Goal: Transaction & Acquisition: Purchase product/service

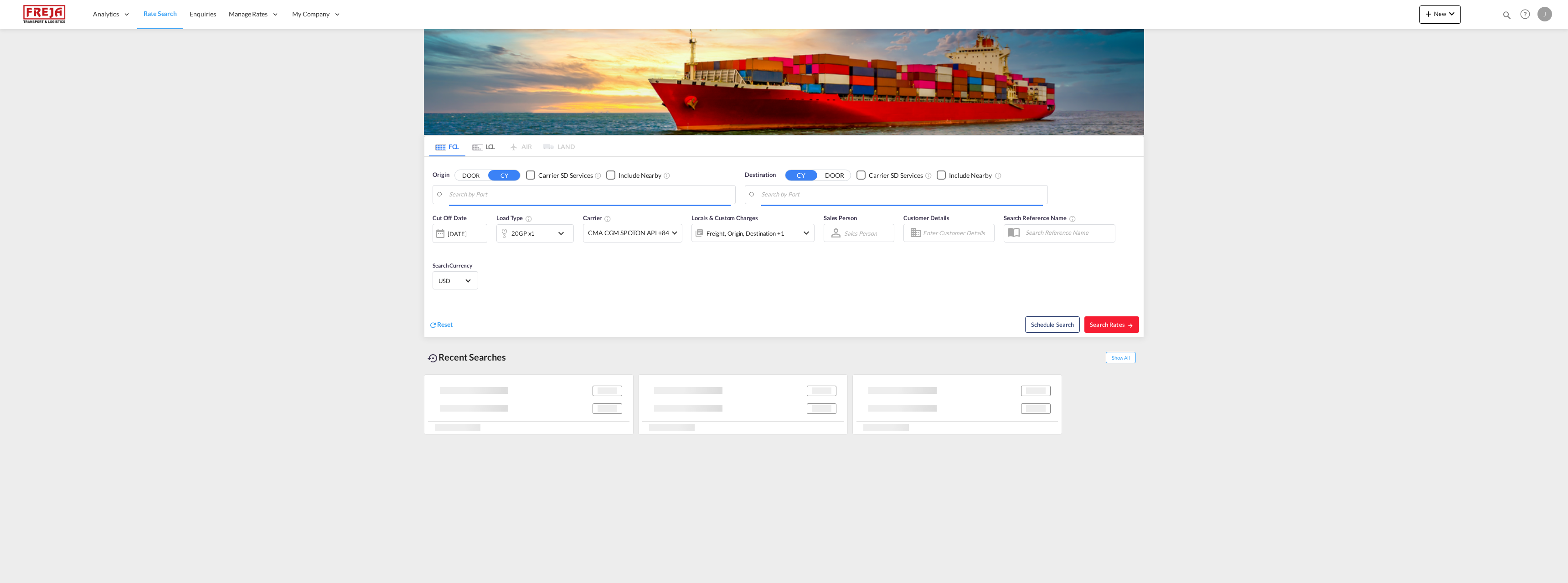
type input "Taipei, TWTPE"
type input "Helsinki (Helsingfors), FIHEL"
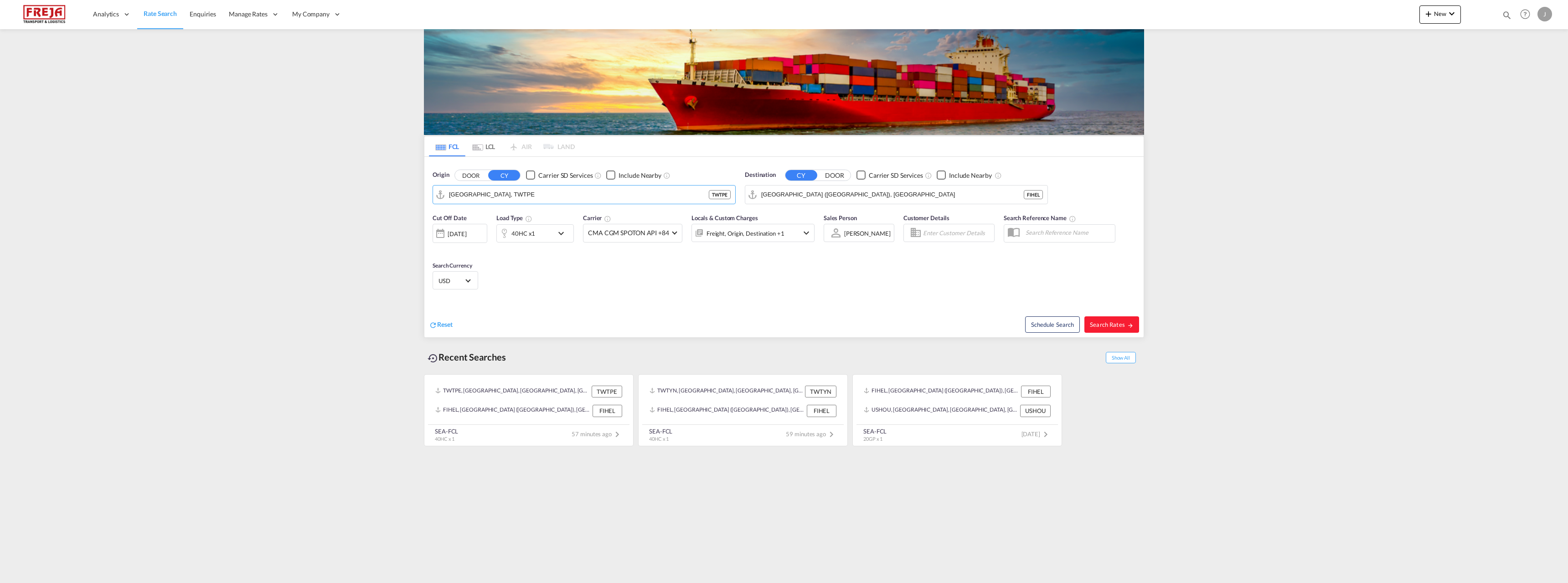
drag, startPoint x: 509, startPoint y: 197, endPoint x: 391, endPoint y: 201, distance: 118.1
click at [391, 201] on md-content "Analytics Reports Dashboard Rate Search Enquiries Manage Rates Contract Rates" at bounding box center [784, 292] width 1568 height 583
click at [506, 193] on input "Taipei, TWTPE" at bounding box center [590, 195] width 282 height 13
drag, startPoint x: 506, startPoint y: 193, endPoint x: 421, endPoint y: 193, distance: 85.0
click at [421, 193] on div "FCL LCL AIR LAND FCL LCL AIR LAND Origin DOOR CY Carrier SD Services Include Ne…" at bounding box center [784, 239] width 729 height 419
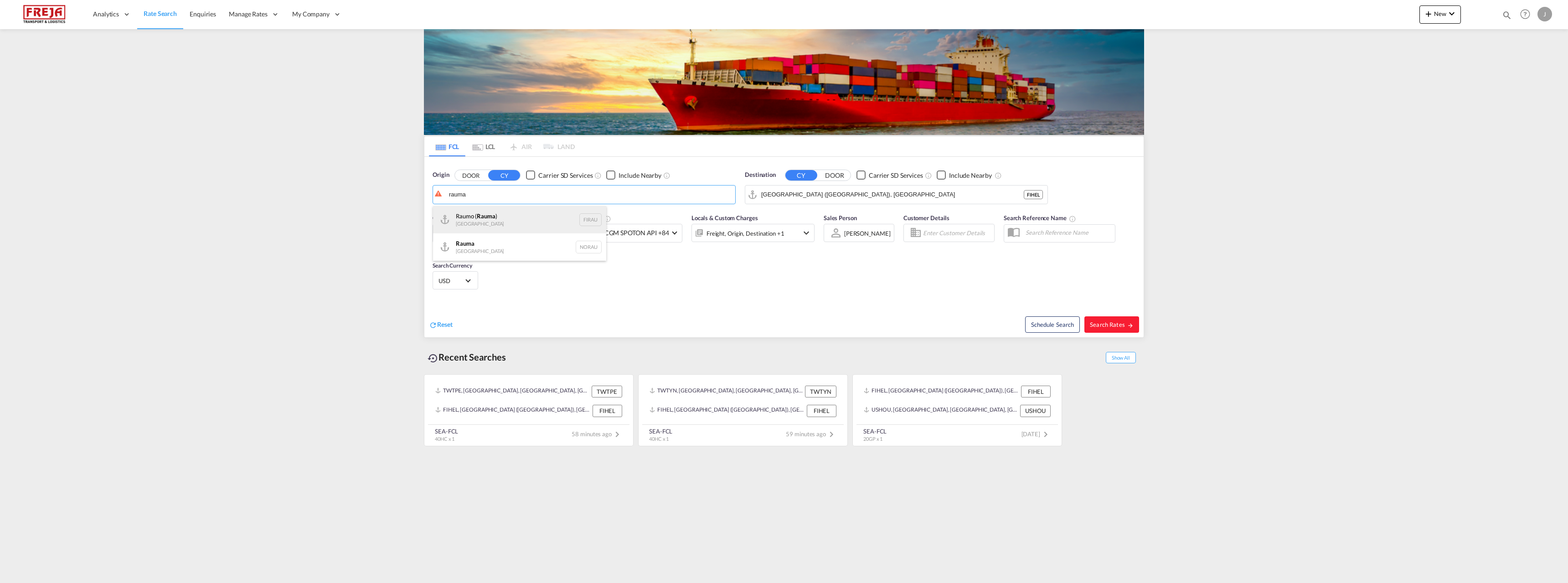
click at [482, 223] on div "Raumo ( Rauma ) Finland FIRAU" at bounding box center [519, 219] width 173 height 27
type input "Raumo (Rauma), [GEOGRAPHIC_DATA]"
click at [872, 189] on input "Helsinki (Helsingfors), FIHEL" at bounding box center [902, 195] width 282 height 13
click at [847, 218] on div "Rio Grande Brazil BRRIG" at bounding box center [831, 219] width 173 height 27
type input "[GEOGRAPHIC_DATA], [GEOGRAPHIC_DATA]"
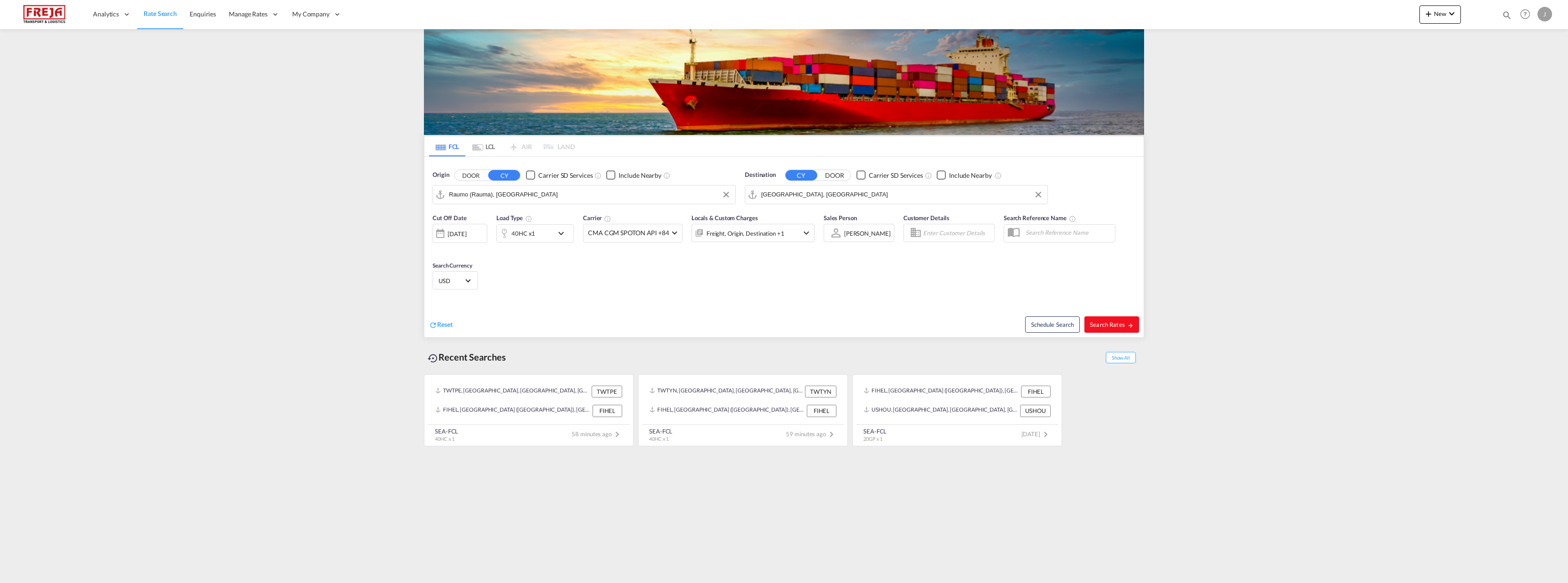
click at [1111, 324] on span "Search Rates" at bounding box center [1111, 324] width 44 height 7
type input "FIRAU to BRRIG / [DATE]"
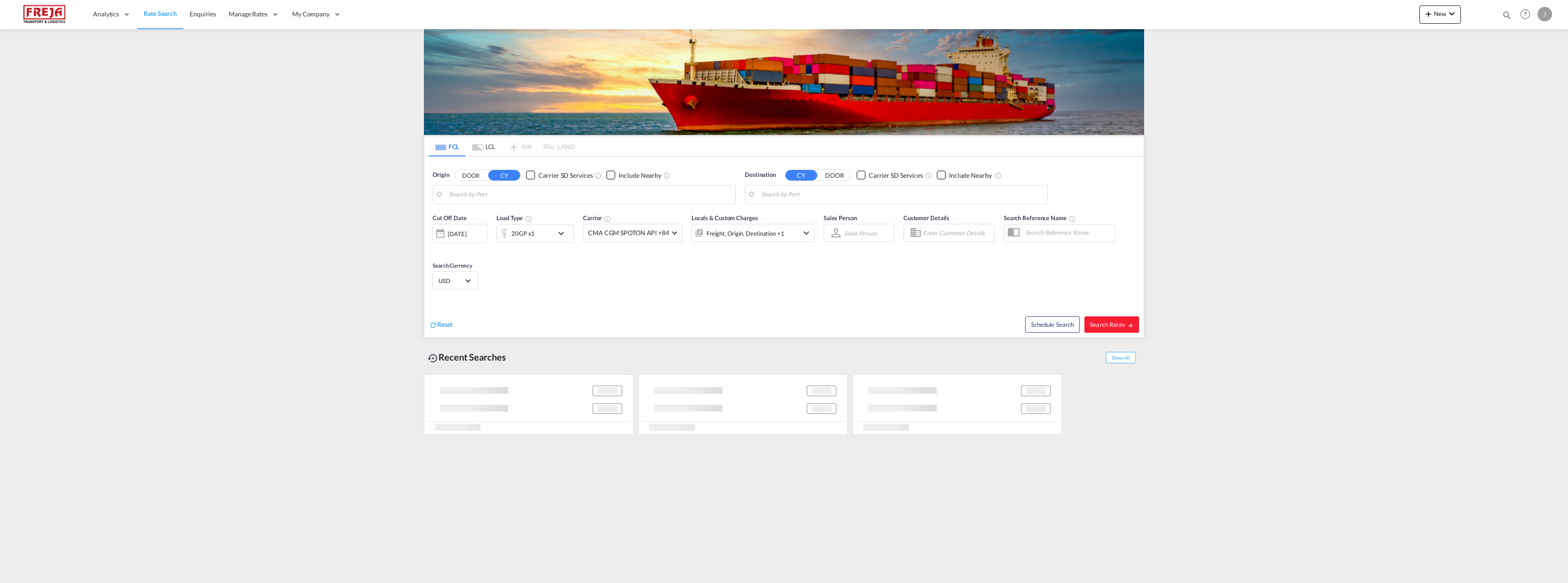
type input "Raumo (Rauma), [GEOGRAPHIC_DATA]"
type input "[GEOGRAPHIC_DATA], [GEOGRAPHIC_DATA]"
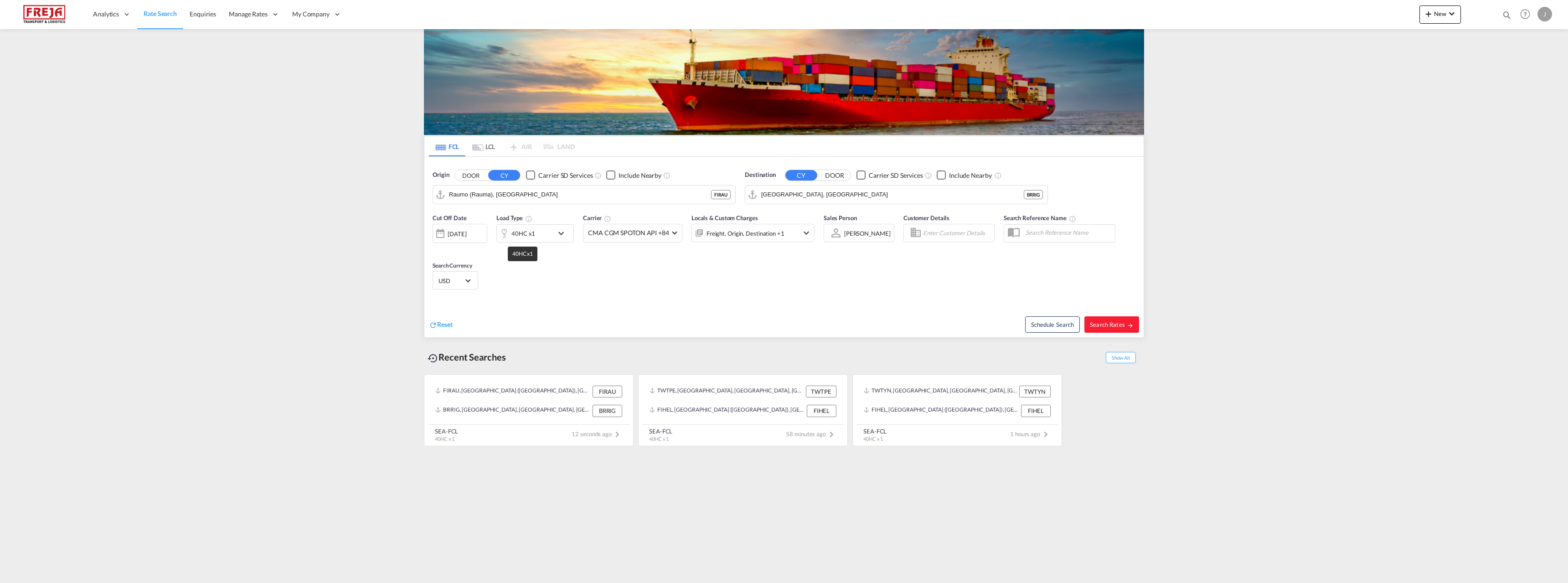
click at [528, 231] on div "40HC x1" at bounding box center [523, 233] width 24 height 13
click at [469, 270] on span "40HC" at bounding box center [460, 273] width 26 height 9
click at [460, 234] on md-option "20GP" at bounding box center [471, 229] width 62 height 22
click at [620, 313] on button "Done" at bounding box center [614, 306] width 32 height 16
click at [1135, 327] on button "Search Rates" at bounding box center [1111, 324] width 55 height 16
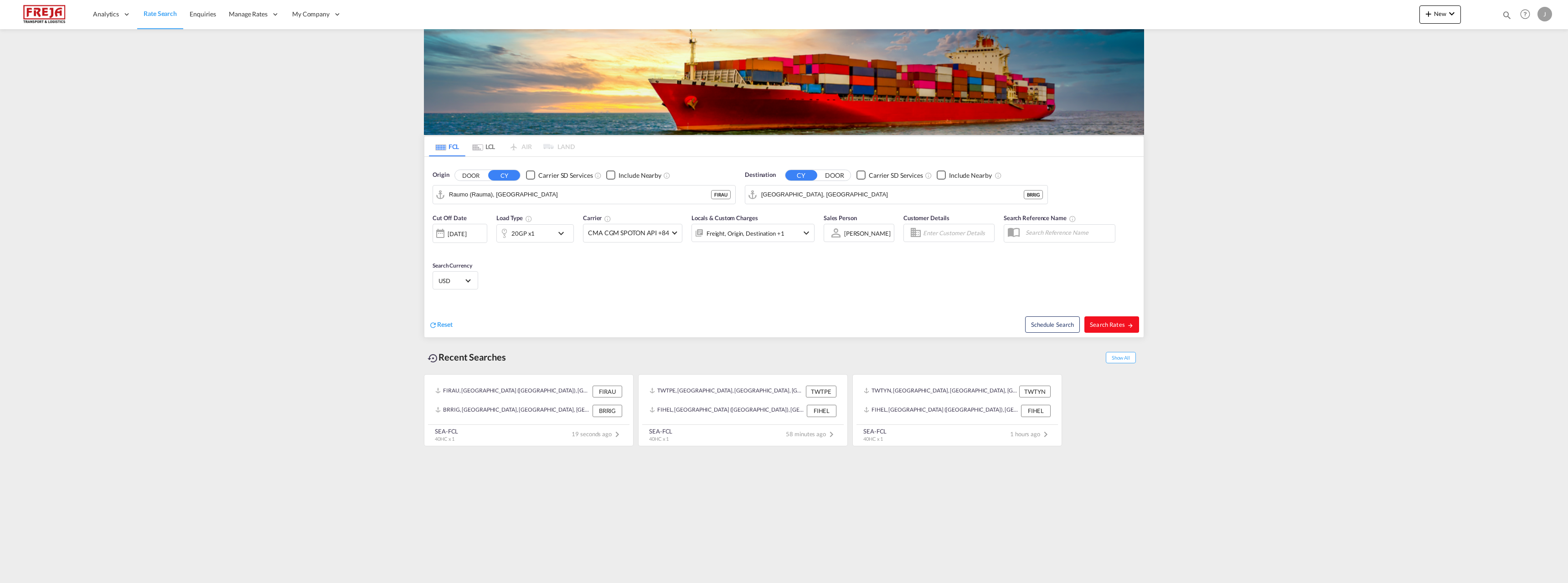
type input "FIRAU to BRRIG / [DATE]"
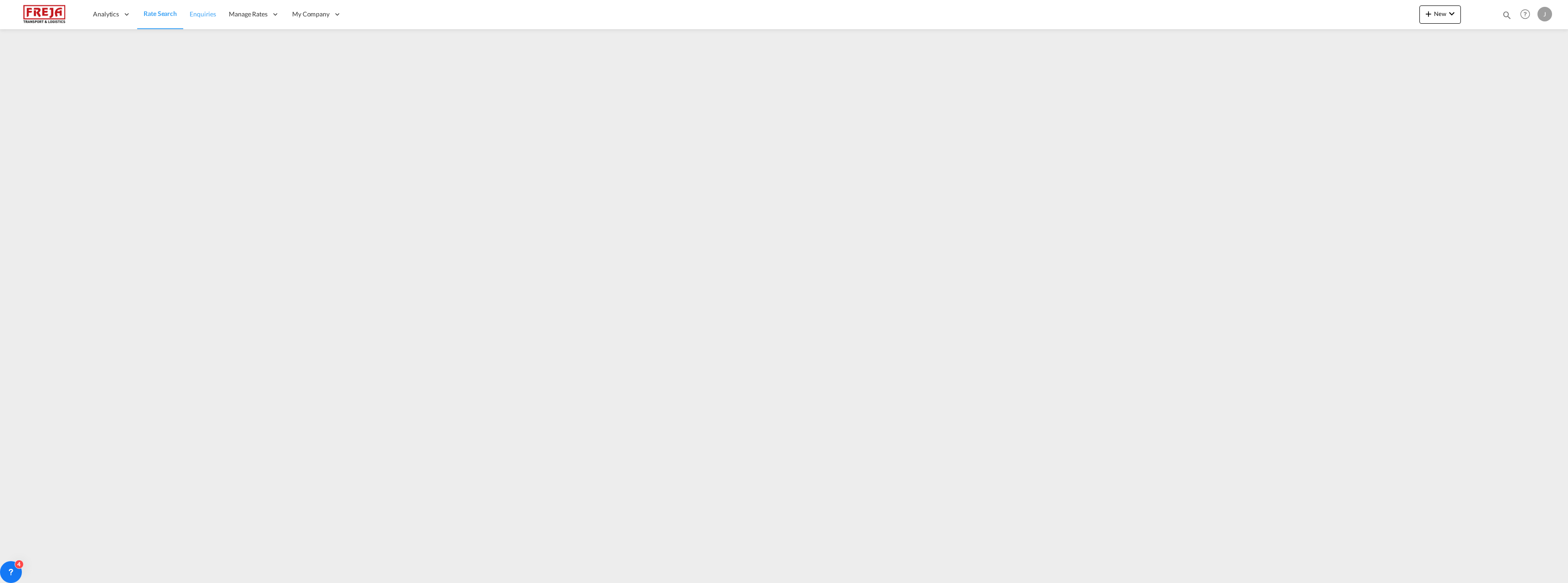
click at [205, 19] on link "Enquiries" at bounding box center [203, 14] width 39 height 30
click at [320, 71] on span "Carrier Integration" at bounding box center [319, 73] width 53 height 8
